Goal: Find specific page/section: Locate a particular part of the current website

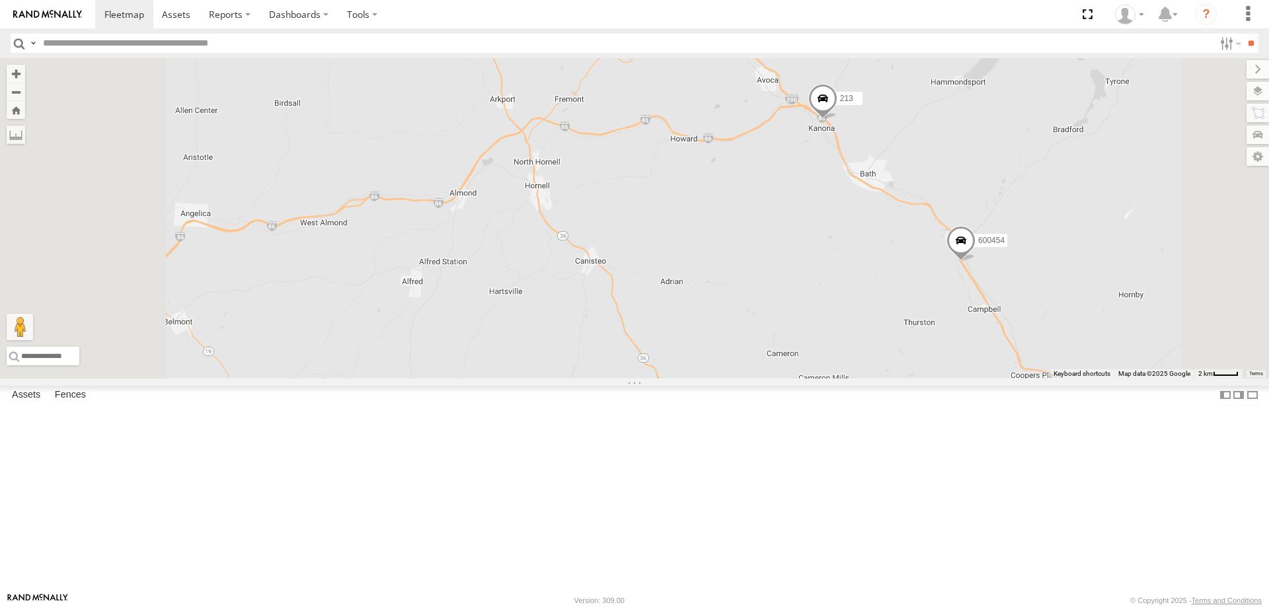
drag, startPoint x: 650, startPoint y: 206, endPoint x: 756, endPoint y: 374, distance: 199.0
click at [742, 368] on div "176 600453 186 213 600454" at bounding box center [634, 218] width 1269 height 321
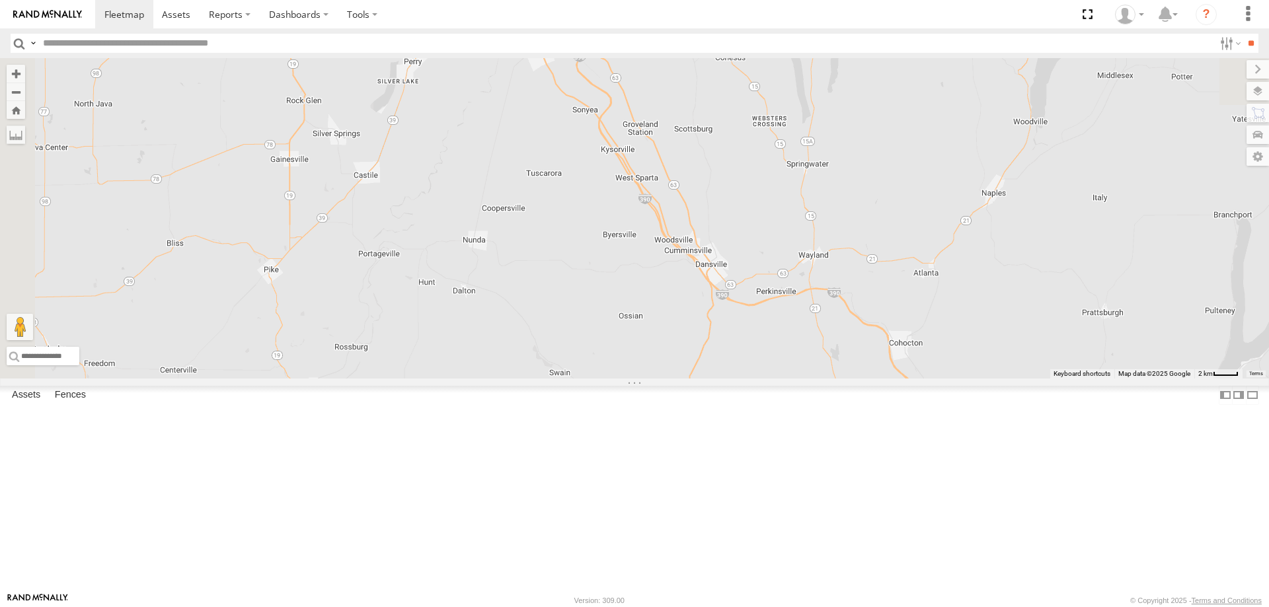
drag, startPoint x: 736, startPoint y: 235, endPoint x: 764, endPoint y: 401, distance: 168.9
click at [762, 379] on div "176 600453 186 213 600454" at bounding box center [634, 218] width 1269 height 321
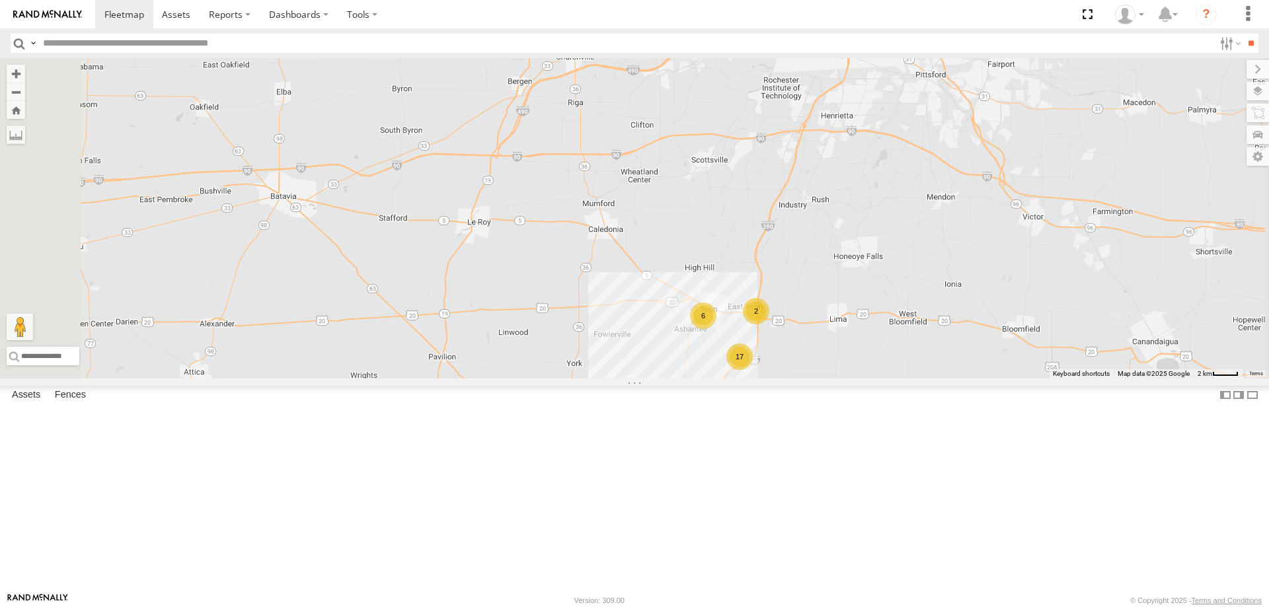
drag, startPoint x: 789, startPoint y: 260, endPoint x: 722, endPoint y: 469, distance: 218.7
click at [727, 379] on div "176 600453 186 213 600454 17 6 2" at bounding box center [634, 218] width 1269 height 321
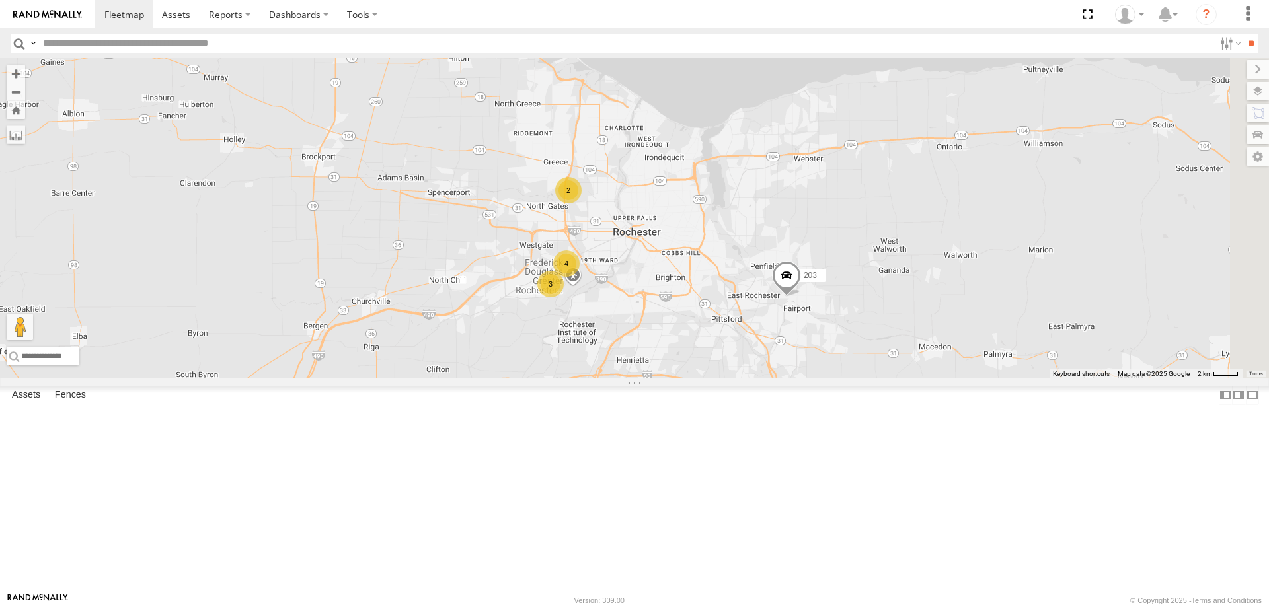
drag, startPoint x: 804, startPoint y: 265, endPoint x: 686, endPoint y: 420, distance: 194.9
click at [686, 379] on div "176 600453 186 213 600454 17 6 2 4 3 203 2" at bounding box center [634, 218] width 1269 height 321
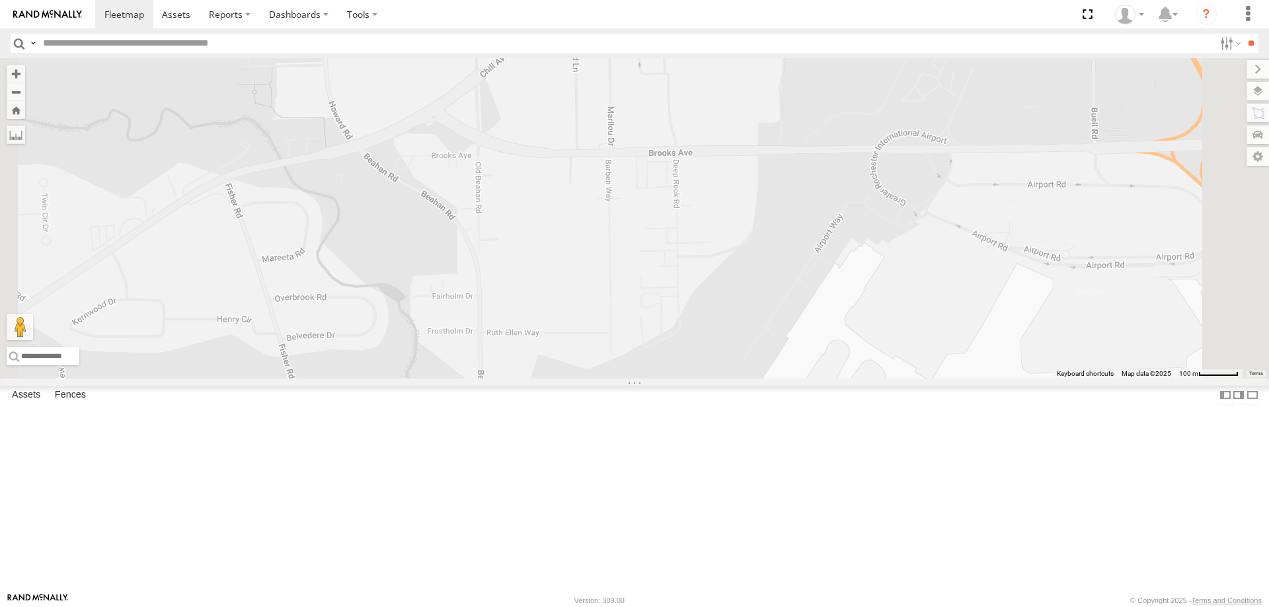
drag, startPoint x: 725, startPoint y: 256, endPoint x: 713, endPoint y: 407, distance: 151.2
click at [713, 379] on div "176 600453 186 213 600454 203 600451" at bounding box center [634, 218] width 1269 height 321
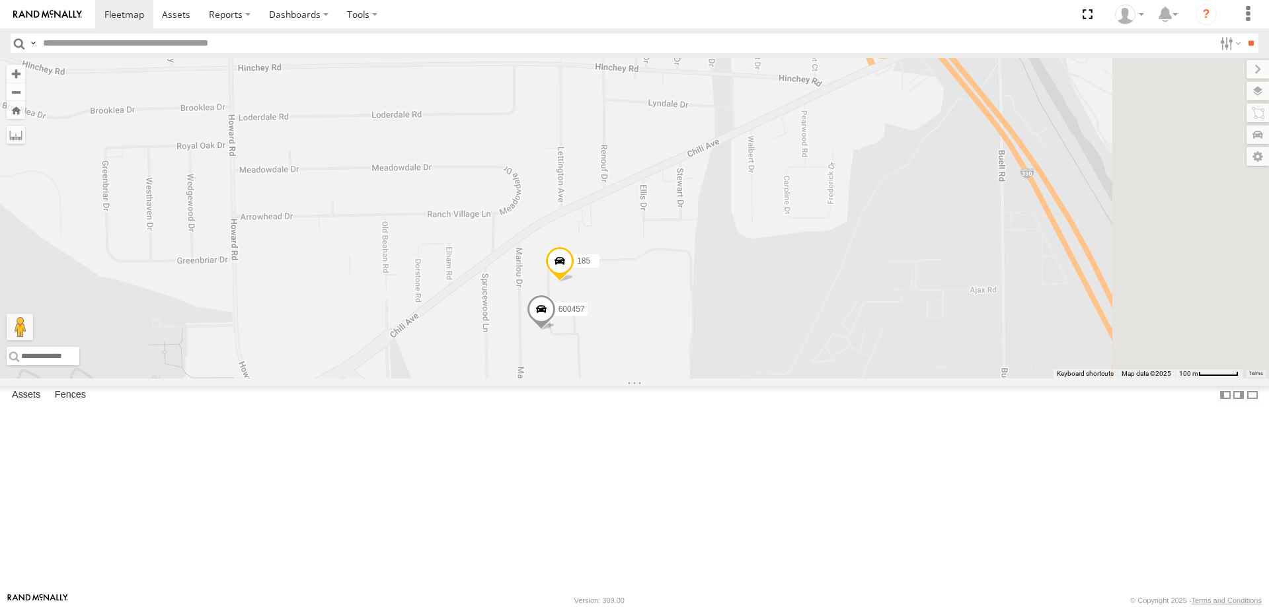
drag, startPoint x: 732, startPoint y: 249, endPoint x: 646, endPoint y: 485, distance: 251.4
click at [646, 379] on div "176 600453 186 213 600454 203 600451 600457 185" at bounding box center [634, 218] width 1269 height 321
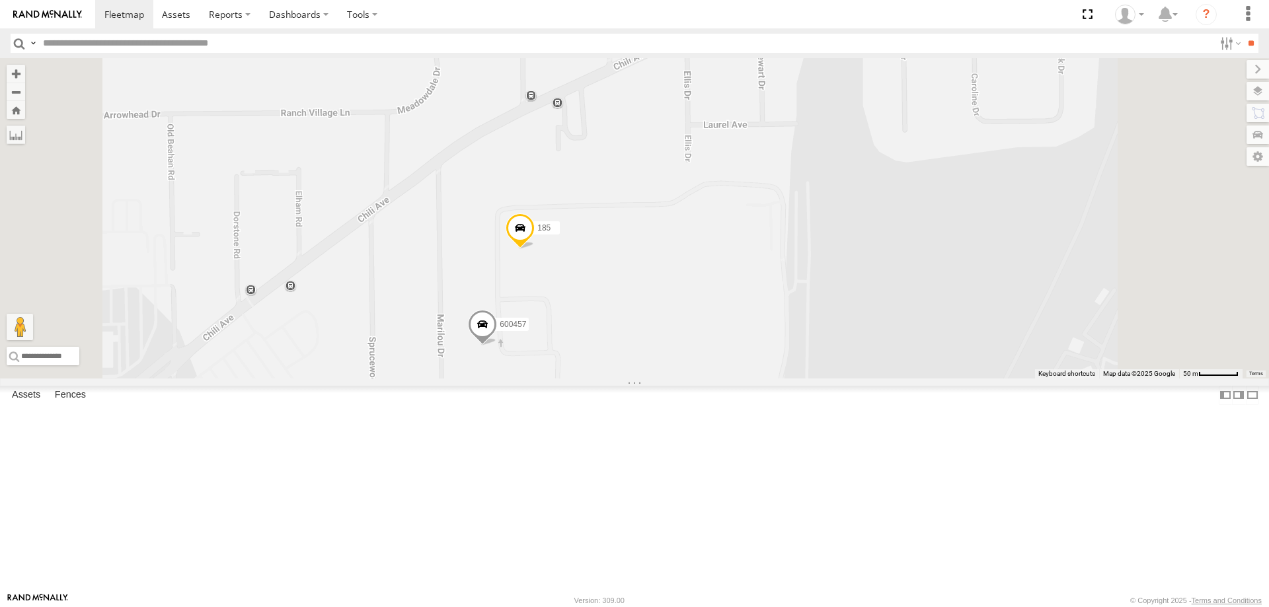
drag, startPoint x: 845, startPoint y: 256, endPoint x: 785, endPoint y: 485, distance: 236.5
click at [796, 379] on div "176 600453 186 213 600454 203 600451 600457 185" at bounding box center [634, 218] width 1269 height 321
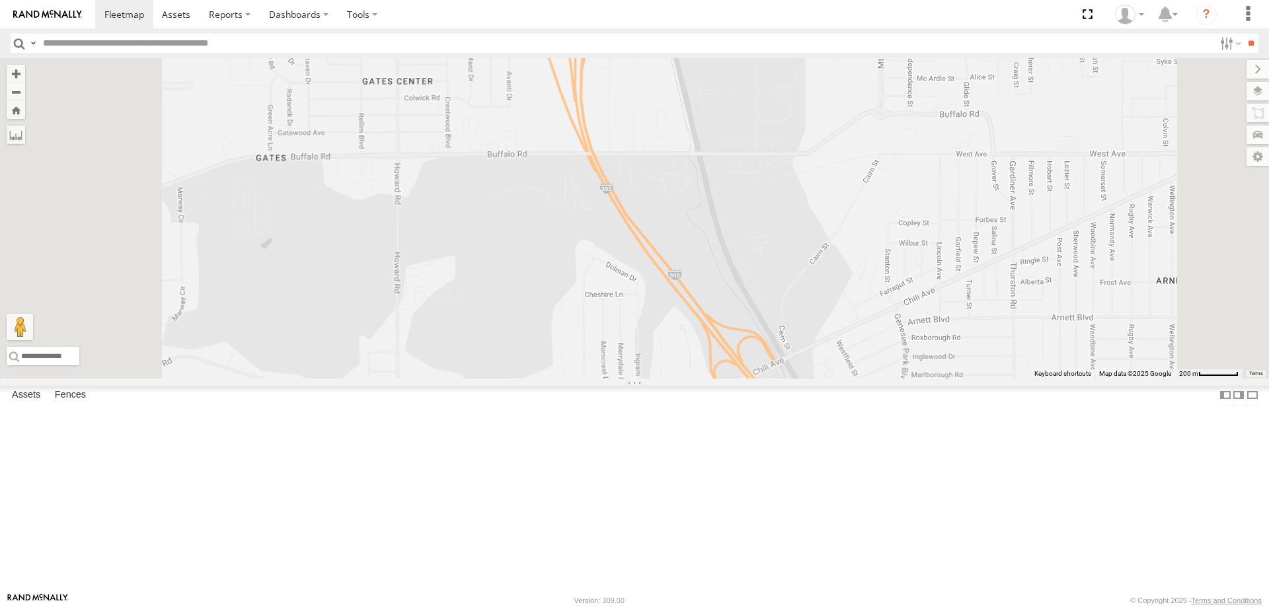
drag, startPoint x: 758, startPoint y: 373, endPoint x: 748, endPoint y: 527, distance: 155.0
click at [748, 379] on div "176 600453 186 213 600454 203 600451 600457 185" at bounding box center [634, 218] width 1269 height 321
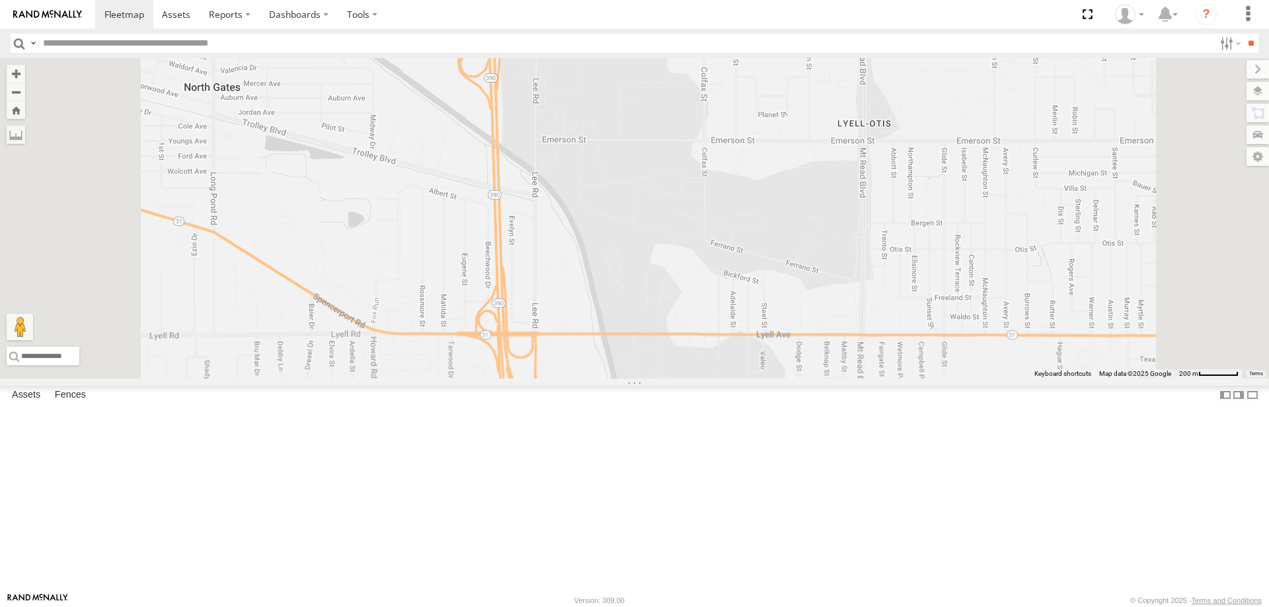
drag, startPoint x: 749, startPoint y: 364, endPoint x: 754, endPoint y: 520, distance: 155.4
click at [755, 379] on div "176 600453 186 213 600454 203 600451 600457 185" at bounding box center [634, 218] width 1269 height 321
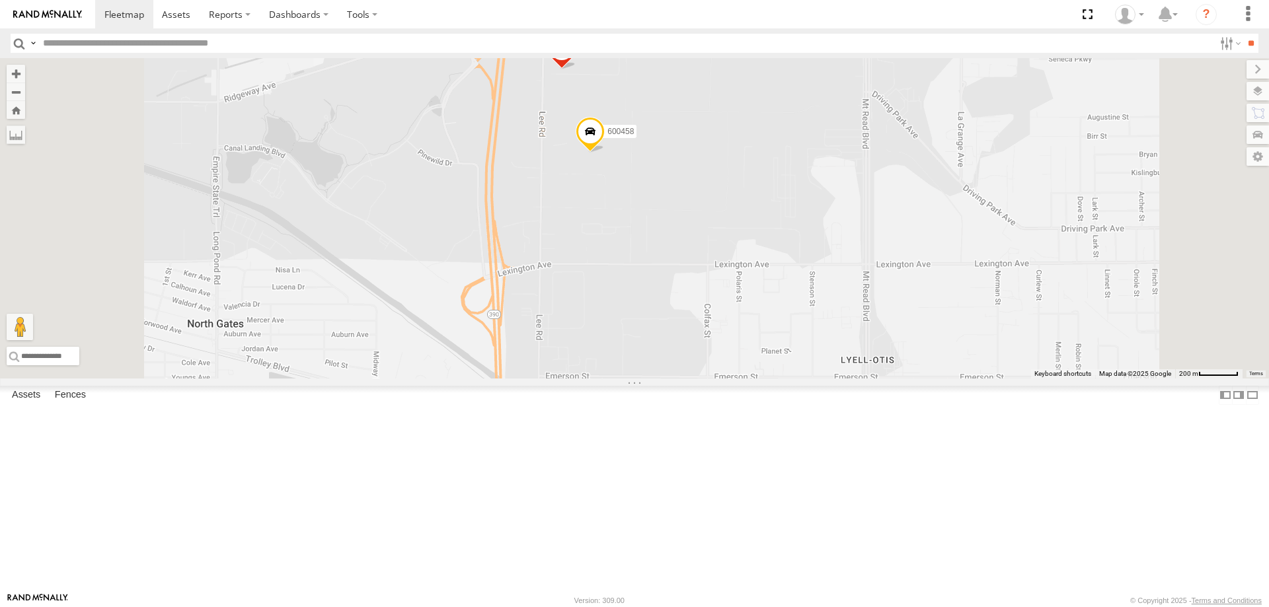
drag, startPoint x: 748, startPoint y: 364, endPoint x: 754, endPoint y: 340, distance: 24.1
click at [753, 379] on div "176 600453 186 213 600454 203 600451 600457 185 600452 600458" at bounding box center [634, 218] width 1269 height 321
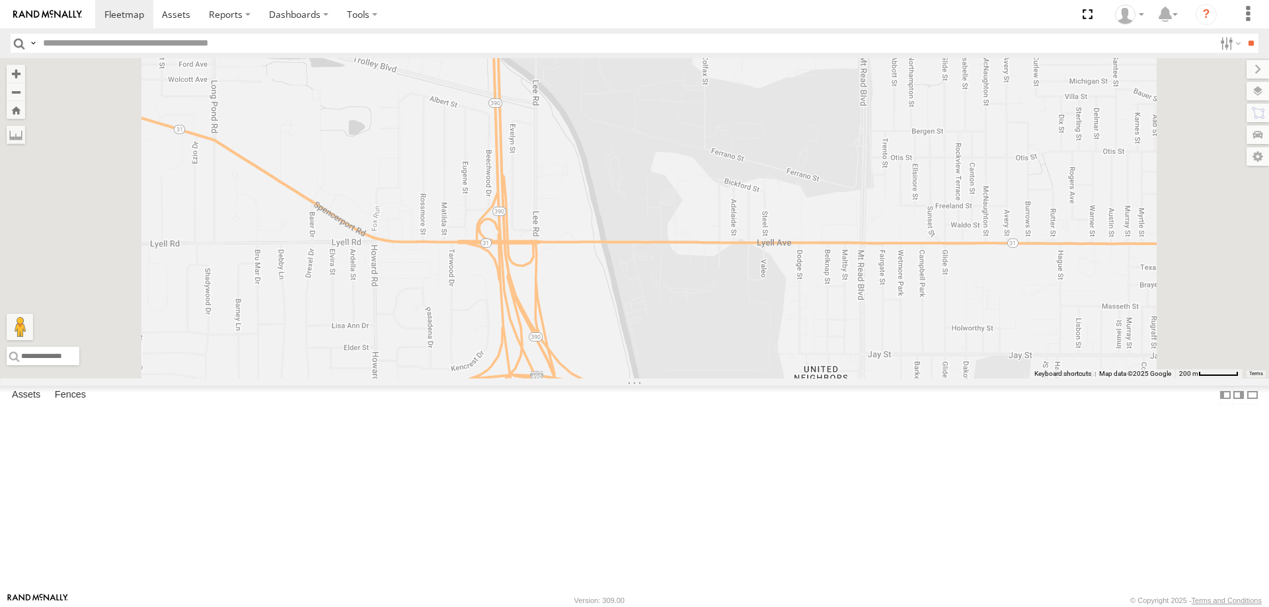
drag, startPoint x: 746, startPoint y: 488, endPoint x: 777, endPoint y: 313, distance: 177.9
click at [771, 329] on div "176 600453 186 213 600454 203 600451 600457 185 600452 600458" at bounding box center [634, 218] width 1269 height 321
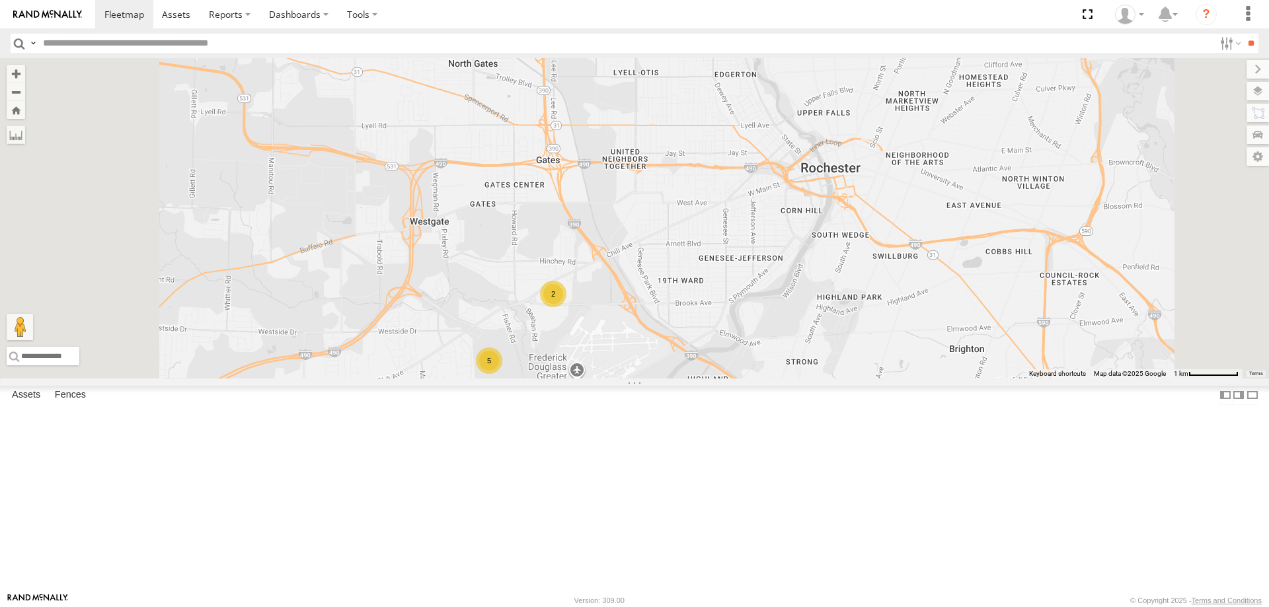
drag, startPoint x: 729, startPoint y: 492, endPoint x: 732, endPoint y: 442, distance: 50.3
click at [732, 379] on div "2 5 600452 600458" at bounding box center [634, 218] width 1269 height 321
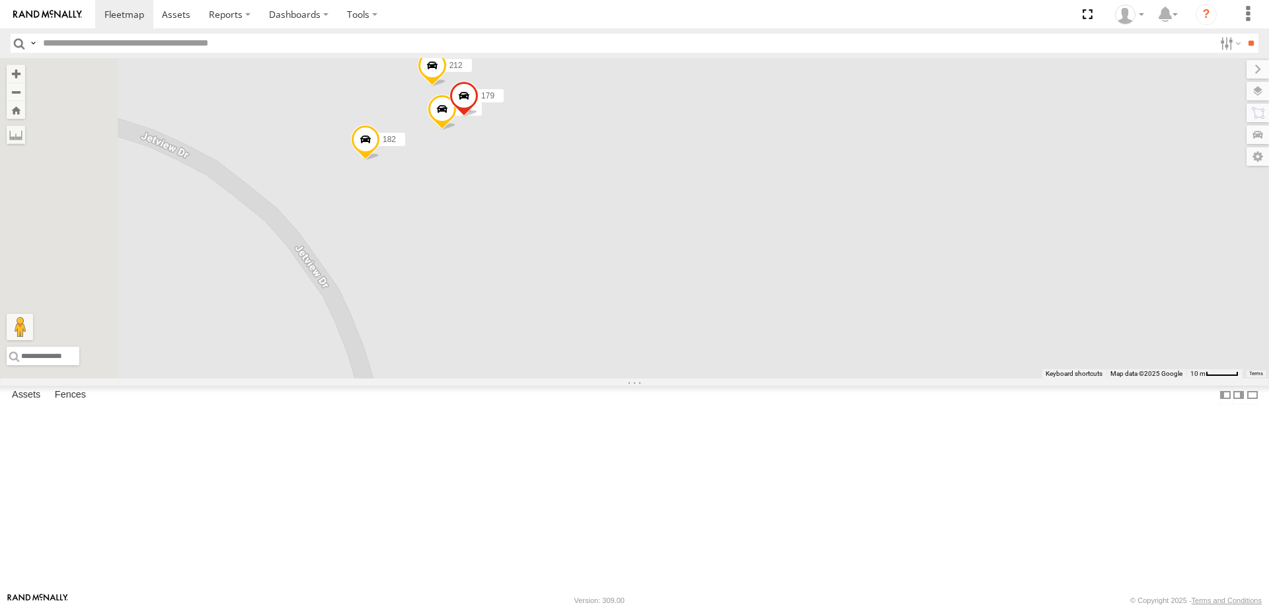
drag, startPoint x: 481, startPoint y: 311, endPoint x: 589, endPoint y: 356, distance: 116.5
click at [587, 355] on div "600452 600458 600451 600457 185 212 182 177 179" at bounding box center [634, 218] width 1269 height 321
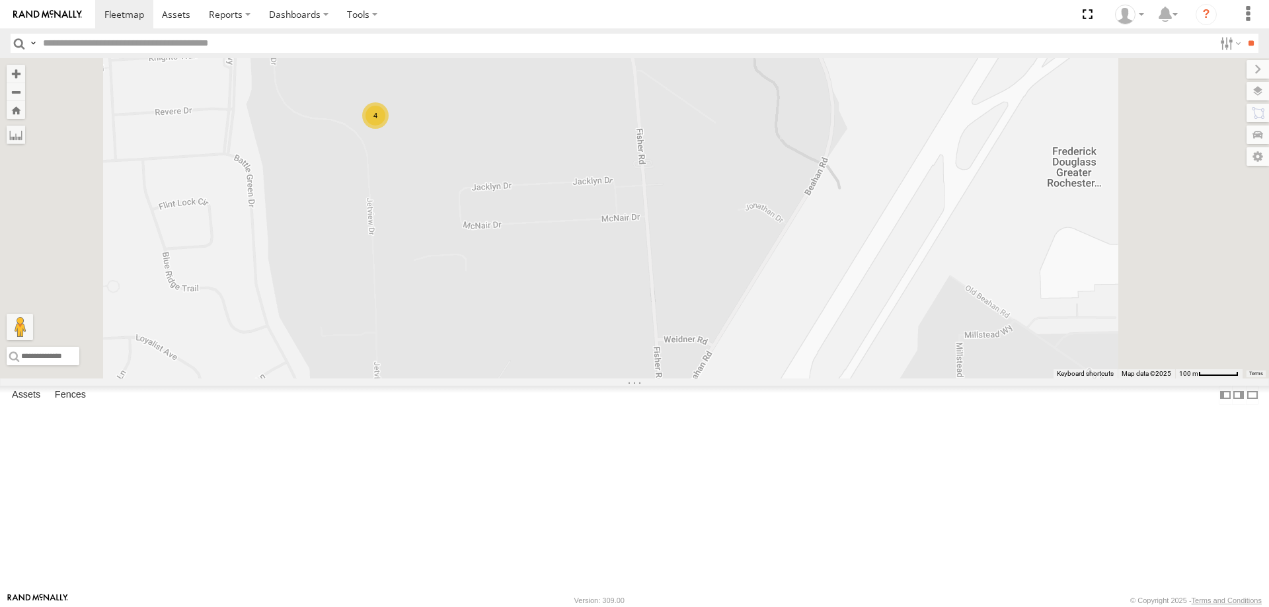
drag, startPoint x: 605, startPoint y: 188, endPoint x: 589, endPoint y: 282, distance: 95.2
click at [589, 282] on div "600452 600458 600451 600457 185 4" at bounding box center [634, 218] width 1269 height 321
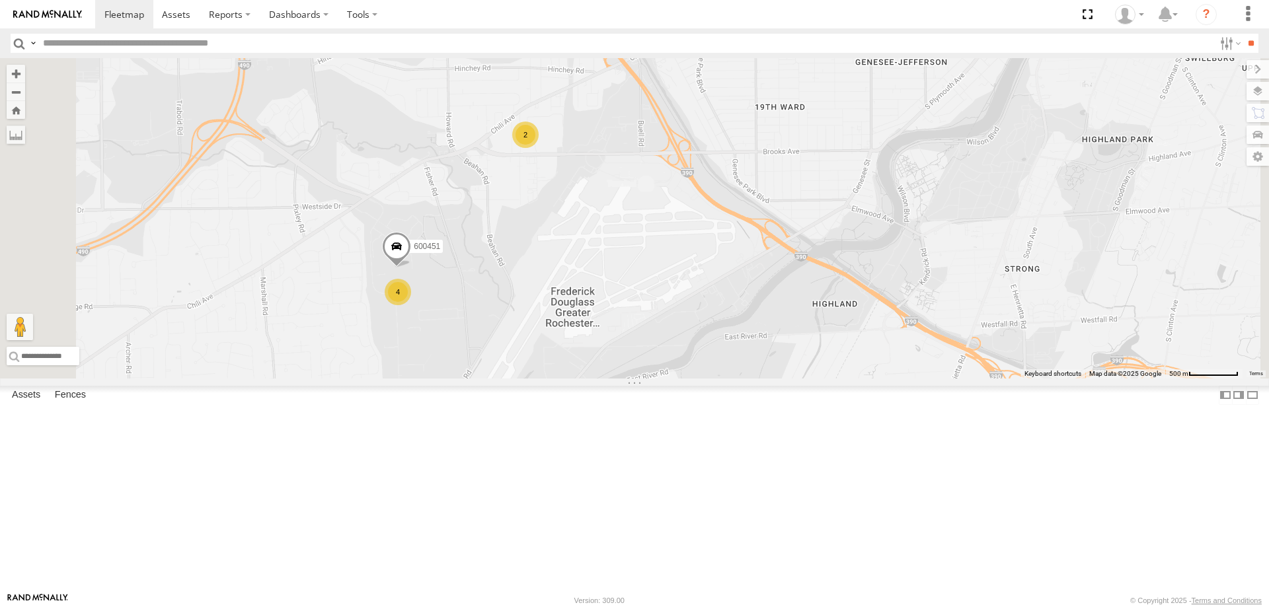
drag, startPoint x: 639, startPoint y: 157, endPoint x: 628, endPoint y: 318, distance: 161.7
click at [631, 322] on div "600452 600458 600451 2 4" at bounding box center [634, 218] width 1269 height 321
